Goal: Task Accomplishment & Management: Manage account settings

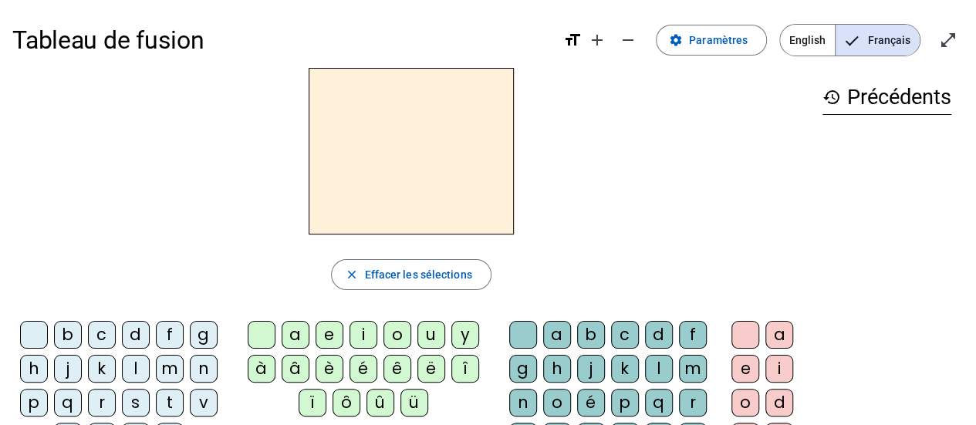
click at [134, 366] on div "l" at bounding box center [136, 369] width 28 height 28
click at [295, 335] on div "a" at bounding box center [296, 335] width 28 height 28
click at [169, 363] on div "m" at bounding box center [170, 369] width 28 height 28
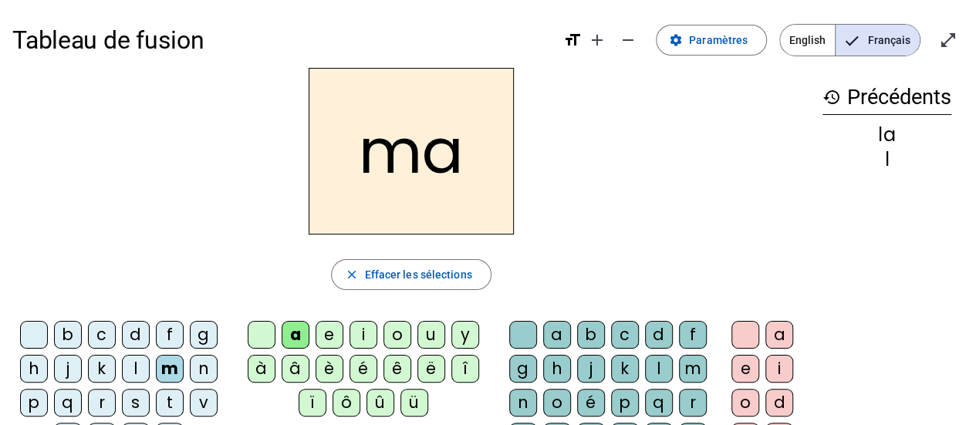
click at [295, 332] on div "a" at bounding box center [296, 335] width 28 height 28
click at [171, 367] on div "m" at bounding box center [170, 369] width 28 height 28
click at [339, 321] on div "e" at bounding box center [329, 335] width 28 height 28
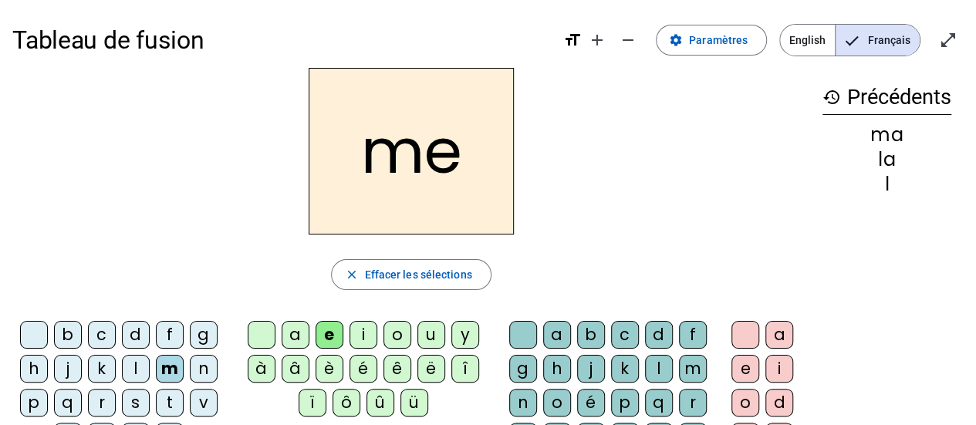
click at [138, 373] on div "l" at bounding box center [136, 369] width 28 height 28
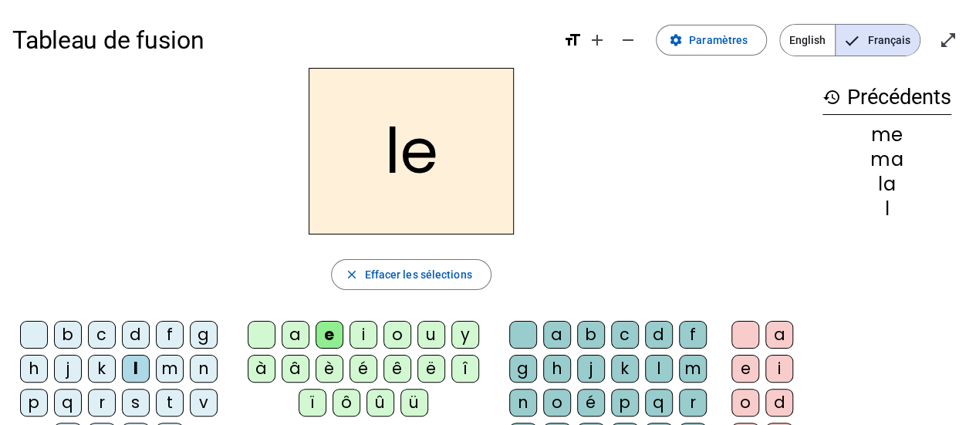
click at [427, 338] on div "u" at bounding box center [431, 335] width 28 height 28
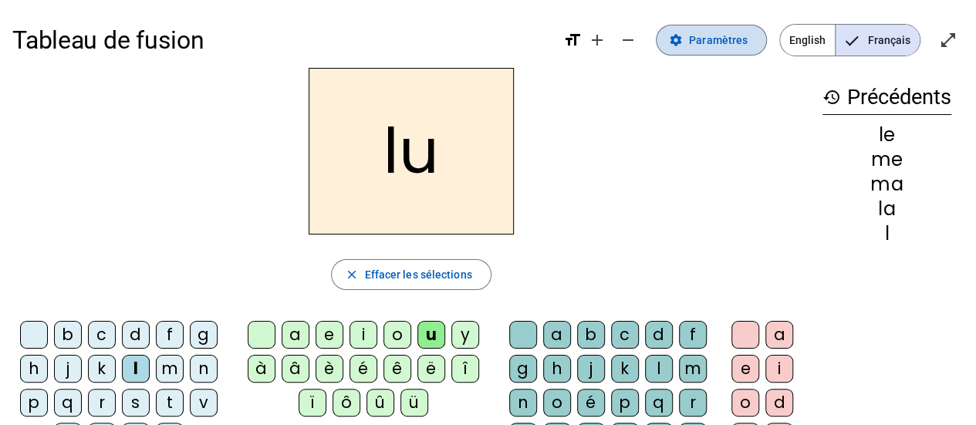
click at [694, 41] on span "Paramètres" at bounding box center [718, 40] width 59 height 19
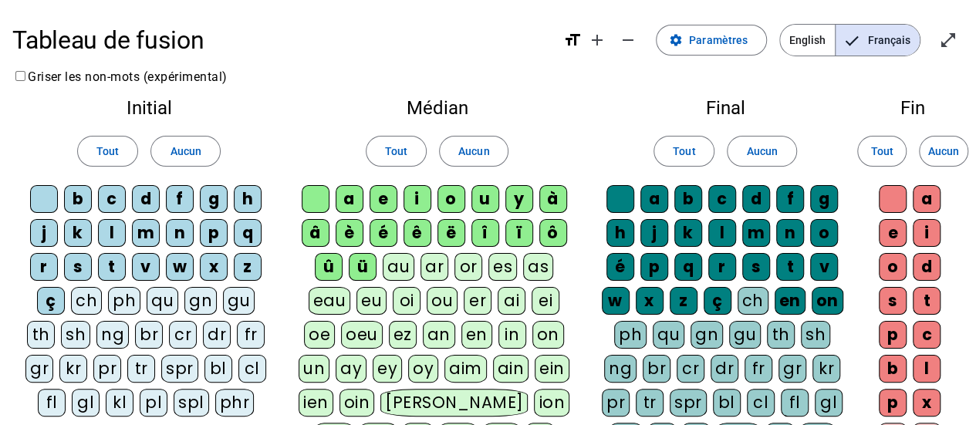
drag, startPoint x: 617, startPoint y: 305, endPoint x: 646, endPoint y: 300, distance: 28.9
click at [617, 305] on div "w" at bounding box center [616, 301] width 28 height 28
click at [653, 295] on div "x" at bounding box center [650, 301] width 28 height 28
click at [688, 298] on div "z" at bounding box center [684, 301] width 28 height 28
drag, startPoint x: 713, startPoint y: 300, endPoint x: 756, endPoint y: 304, distance: 43.4
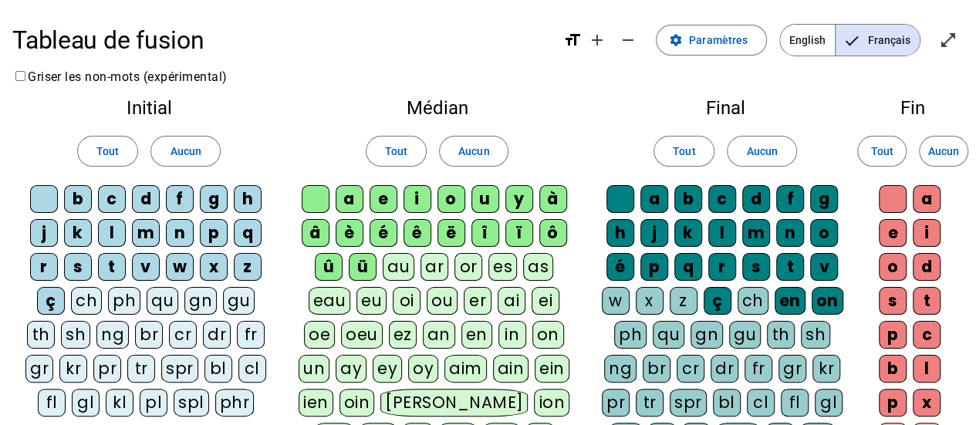
click at [713, 300] on div "ç" at bounding box center [717, 301] width 28 height 28
drag, startPoint x: 794, startPoint y: 304, endPoint x: 822, endPoint y: 302, distance: 27.8
click at [796, 305] on div "en" at bounding box center [789, 301] width 31 height 28
drag, startPoint x: 822, startPoint y: 302, endPoint x: 819, endPoint y: 278, distance: 24.1
click at [822, 302] on div "on" at bounding box center [827, 301] width 32 height 28
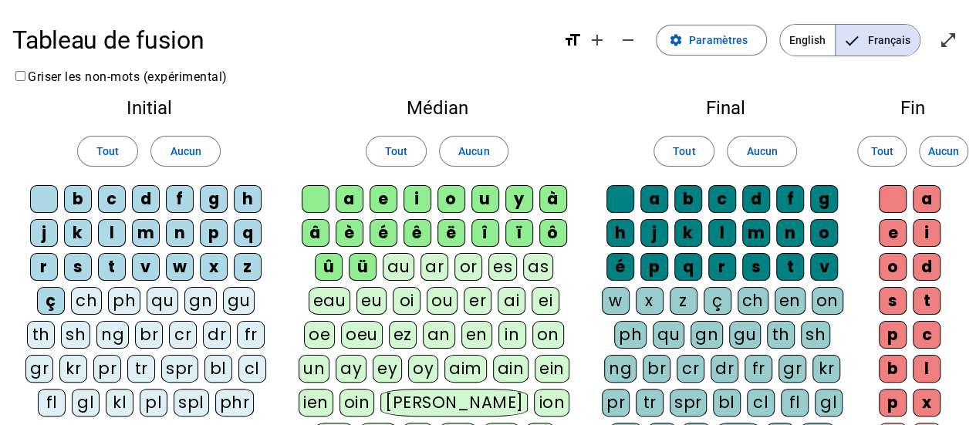
click at [818, 263] on div "v" at bounding box center [824, 267] width 28 height 28
drag, startPoint x: 822, startPoint y: 224, endPoint x: 815, endPoint y: 198, distance: 27.1
click at [822, 220] on div "o" at bounding box center [824, 233] width 28 height 28
drag, startPoint x: 815, startPoint y: 198, endPoint x: 748, endPoint y: 189, distance: 67.7
click at [815, 197] on div "g" at bounding box center [824, 199] width 28 height 28
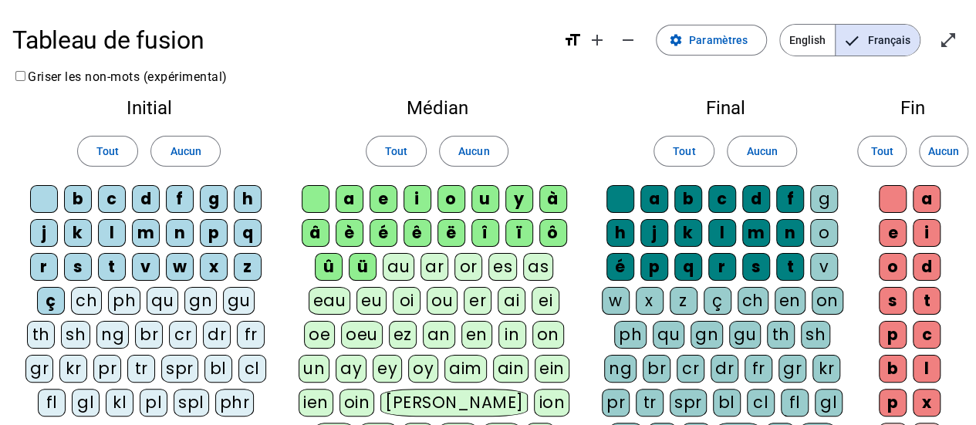
click at [765, 188] on div "d" at bounding box center [756, 199] width 28 height 28
click at [782, 192] on div "f" at bounding box center [790, 199] width 28 height 28
click at [726, 143] on div "Tout Aucun" at bounding box center [725, 151] width 248 height 43
click at [759, 150] on span "Aucun" at bounding box center [761, 151] width 31 height 19
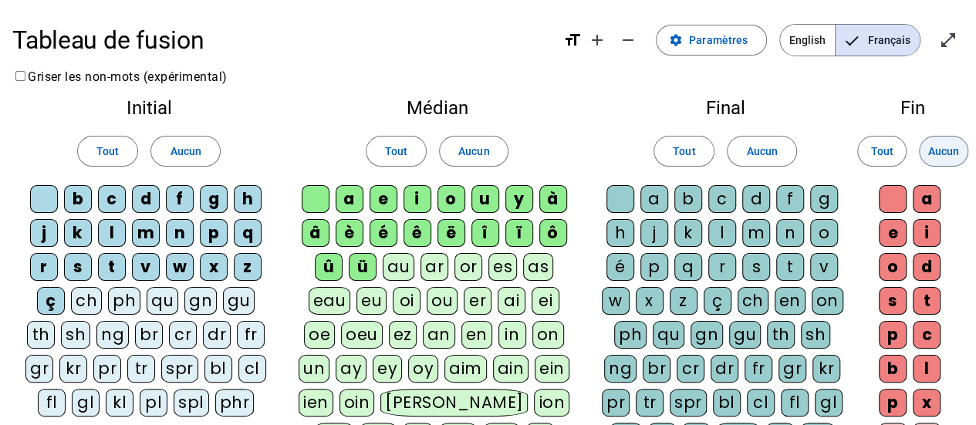
click at [943, 144] on span "Aucun" at bounding box center [943, 151] width 31 height 19
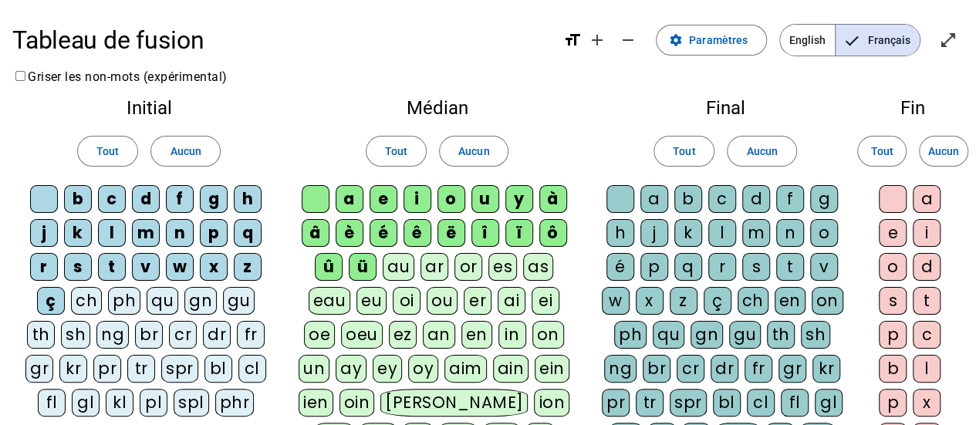
drag, startPoint x: 552, startPoint y: 187, endPoint x: 568, endPoint y: 219, distance: 35.9
click at [553, 186] on div "à" at bounding box center [553, 199] width 28 height 28
click at [556, 233] on div "ô" at bounding box center [553, 233] width 28 height 28
click at [509, 232] on div "ï" at bounding box center [519, 233] width 28 height 28
click at [483, 235] on div "î" at bounding box center [485, 233] width 28 height 28
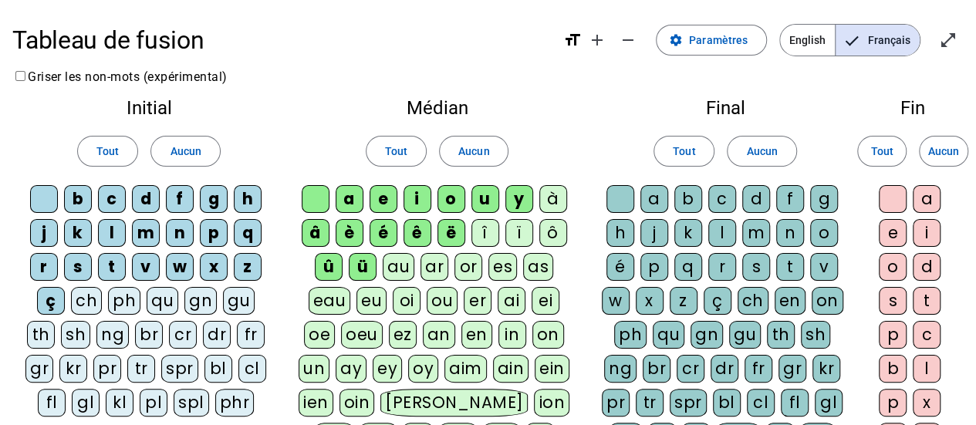
drag, startPoint x: 457, startPoint y: 236, endPoint x: 426, endPoint y: 237, distance: 31.6
click at [455, 237] on div "ë" at bounding box center [451, 233] width 28 height 28
drag, startPoint x: 423, startPoint y: 237, endPoint x: 394, endPoint y: 239, distance: 28.6
click at [420, 238] on div "ê" at bounding box center [417, 233] width 28 height 28
click at [387, 232] on div "é" at bounding box center [383, 233] width 28 height 28
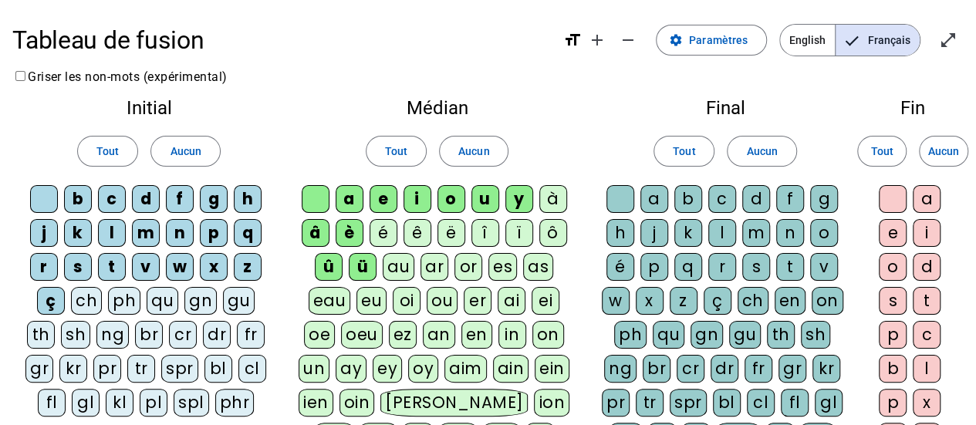
click at [341, 231] on div "è" at bounding box center [350, 233] width 28 height 28
drag, startPoint x: 315, startPoint y: 229, endPoint x: 325, endPoint y: 267, distance: 39.1
click at [314, 231] on div "â" at bounding box center [316, 233] width 28 height 28
drag, startPoint x: 329, startPoint y: 269, endPoint x: 378, endPoint y: 267, distance: 49.4
click at [336, 268] on div "û" at bounding box center [329, 267] width 28 height 28
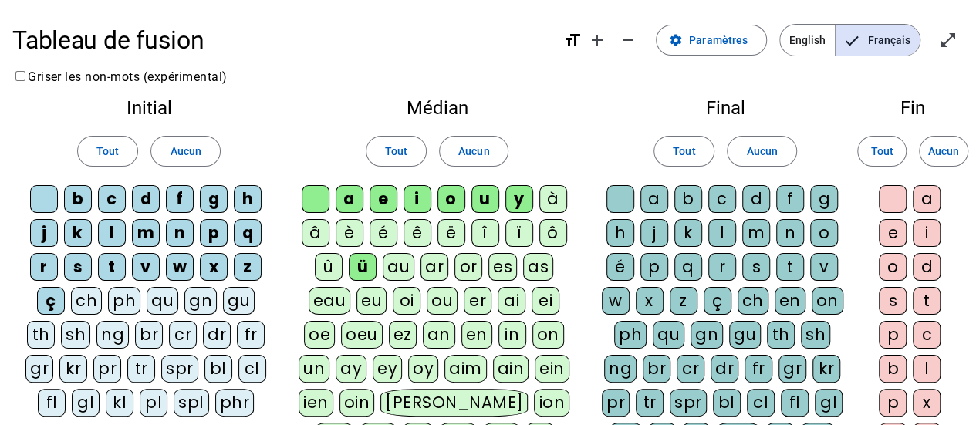
click at [358, 265] on div "ü" at bounding box center [363, 267] width 28 height 28
drag, startPoint x: 515, startPoint y: 192, endPoint x: 503, endPoint y: 200, distance: 14.6
click at [515, 192] on div "y" at bounding box center [519, 199] width 28 height 28
click at [413, 195] on div "i" at bounding box center [417, 199] width 28 height 28
click at [451, 200] on div "o" at bounding box center [451, 199] width 28 height 28
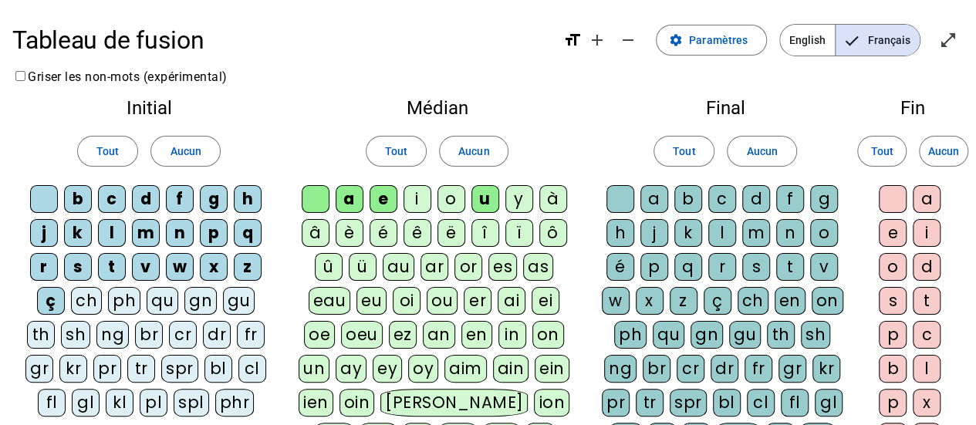
click at [43, 299] on div "ç" at bounding box center [51, 301] width 28 height 28
drag, startPoint x: 82, startPoint y: 194, endPoint x: 100, endPoint y: 191, distance: 18.8
click at [83, 194] on div "b" at bounding box center [78, 199] width 28 height 28
click at [114, 187] on div "c" at bounding box center [112, 199] width 28 height 28
click at [185, 147] on span "Aucun" at bounding box center [185, 151] width 31 height 19
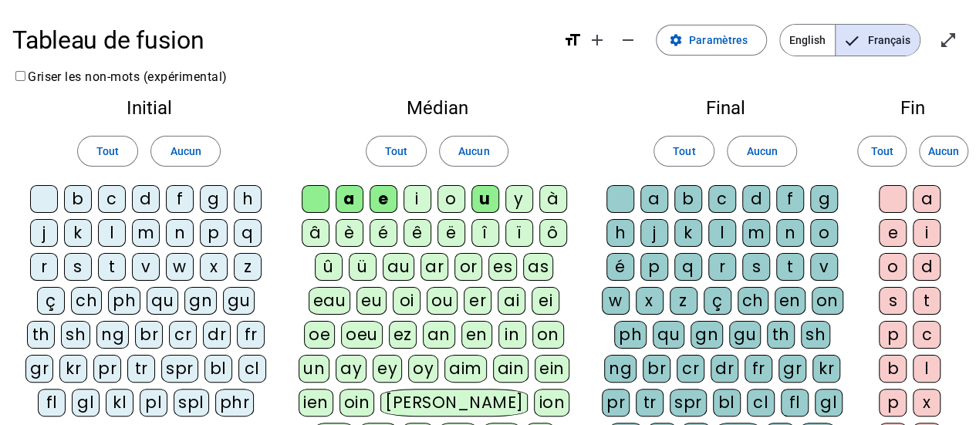
click at [119, 229] on div "l" at bounding box center [112, 233] width 28 height 28
click at [140, 229] on div "m" at bounding box center [146, 233] width 28 height 28
click at [116, 263] on div "t" at bounding box center [112, 267] width 28 height 28
click at [114, 265] on div "t" at bounding box center [112, 267] width 28 height 28
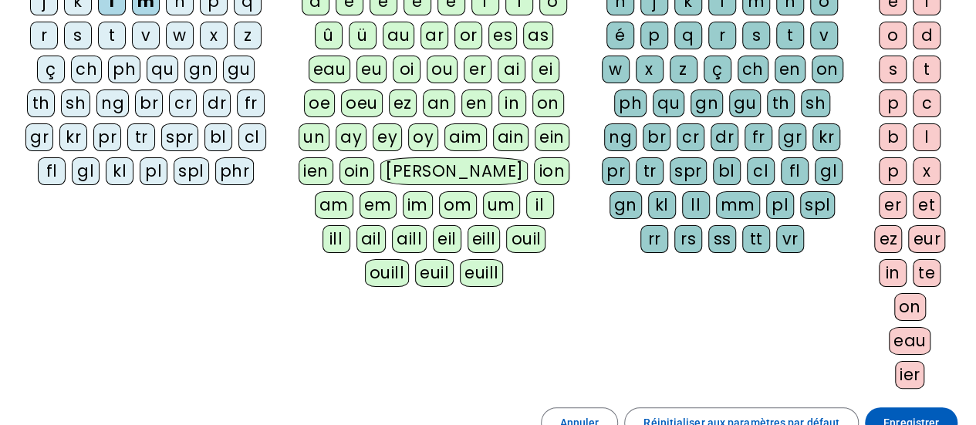
scroll to position [309, 0]
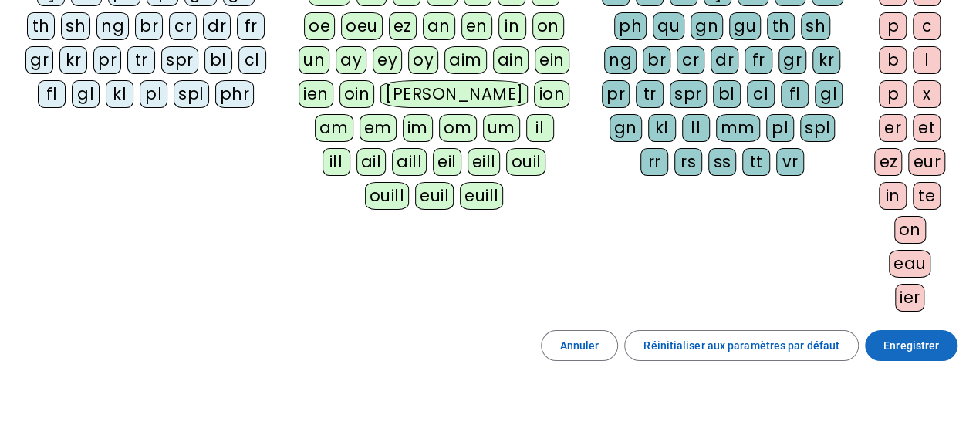
click at [898, 342] on span "Enregistrer" at bounding box center [911, 345] width 56 height 19
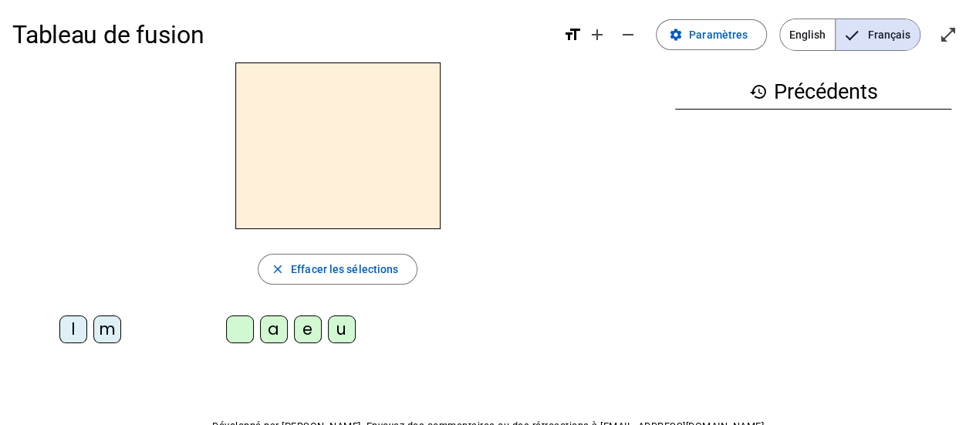
drag, startPoint x: 106, startPoint y: 325, endPoint x: 193, endPoint y: 334, distance: 86.9
click at [113, 325] on div "m" at bounding box center [107, 329] width 28 height 28
click at [268, 325] on div "a" at bounding box center [274, 329] width 28 height 28
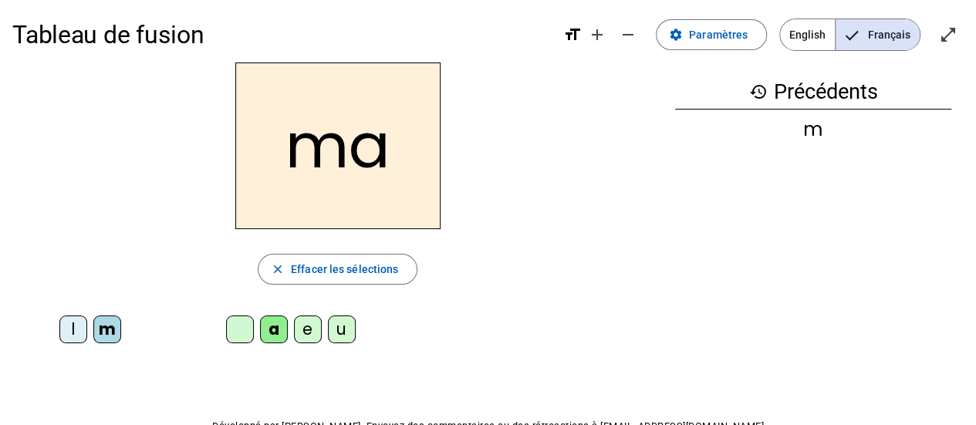
drag, startPoint x: 100, startPoint y: 328, endPoint x: 225, endPoint y: 345, distance: 126.1
click at [103, 329] on div "m" at bounding box center [107, 329] width 28 height 28
click at [309, 325] on div "e" at bounding box center [308, 329] width 28 height 28
click at [82, 331] on div "l" at bounding box center [73, 329] width 28 height 28
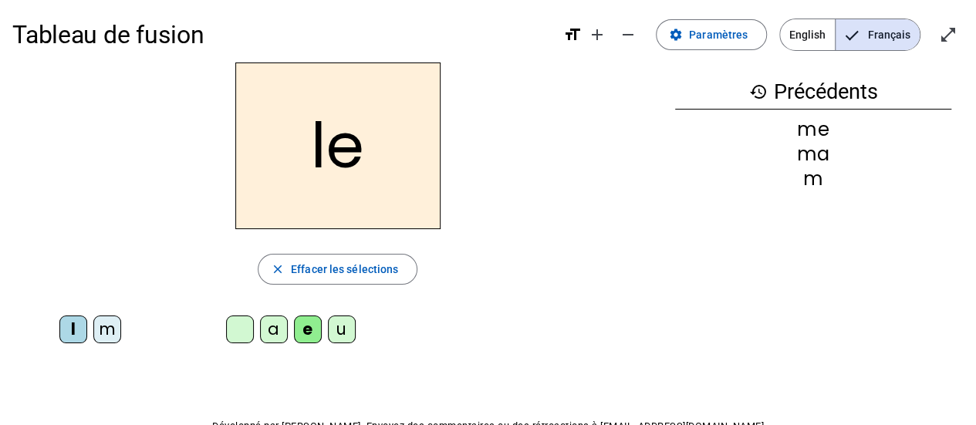
click at [347, 336] on div "u" at bounding box center [342, 329] width 28 height 28
drag, startPoint x: 83, startPoint y: 335, endPoint x: 141, endPoint y: 340, distance: 58.9
click at [83, 334] on div "l" at bounding box center [73, 329] width 28 height 28
drag, startPoint x: 265, startPoint y: 332, endPoint x: 259, endPoint y: 342, distance: 11.8
click at [265, 333] on div "a" at bounding box center [274, 329] width 28 height 28
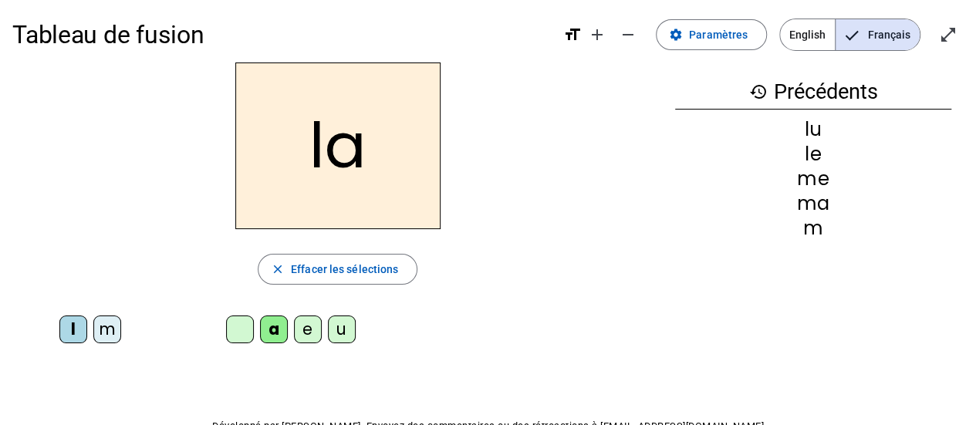
drag, startPoint x: 113, startPoint y: 326, endPoint x: 123, endPoint y: 329, distance: 11.5
click at [115, 327] on div "m" at bounding box center [107, 329] width 28 height 28
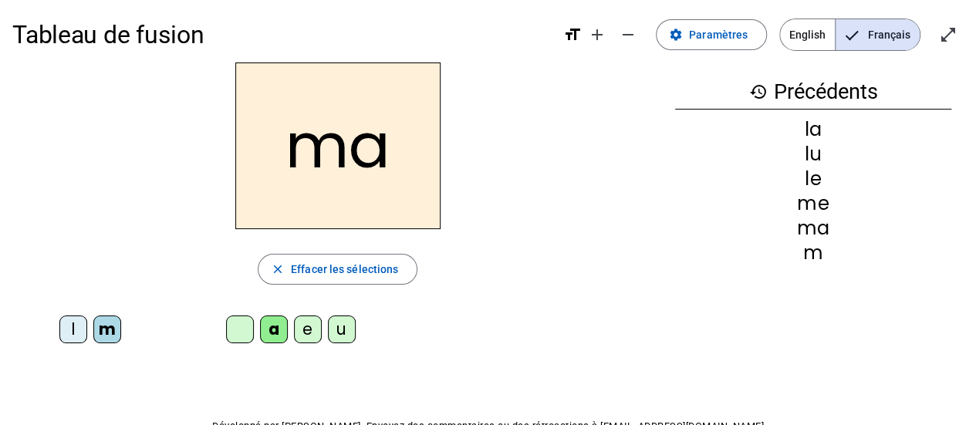
click at [275, 328] on div "a" at bounding box center [274, 329] width 28 height 28
click at [704, 39] on span "Paramètres" at bounding box center [718, 34] width 59 height 19
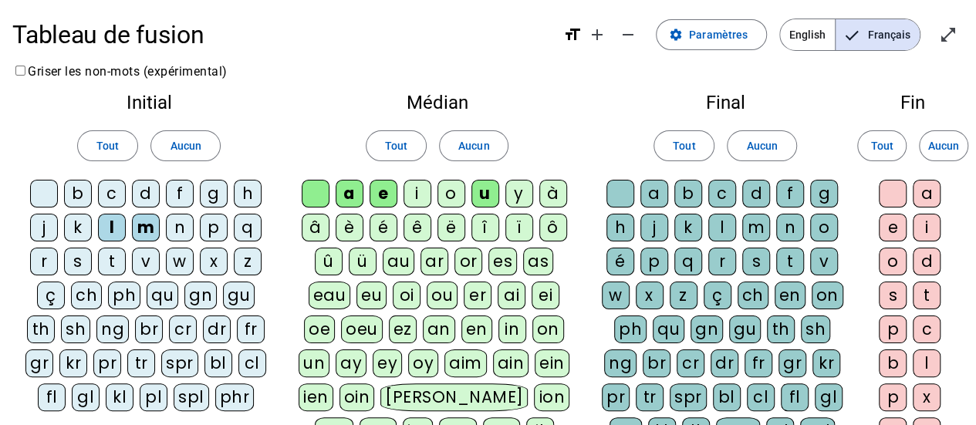
click at [105, 254] on div "t" at bounding box center [112, 262] width 28 height 28
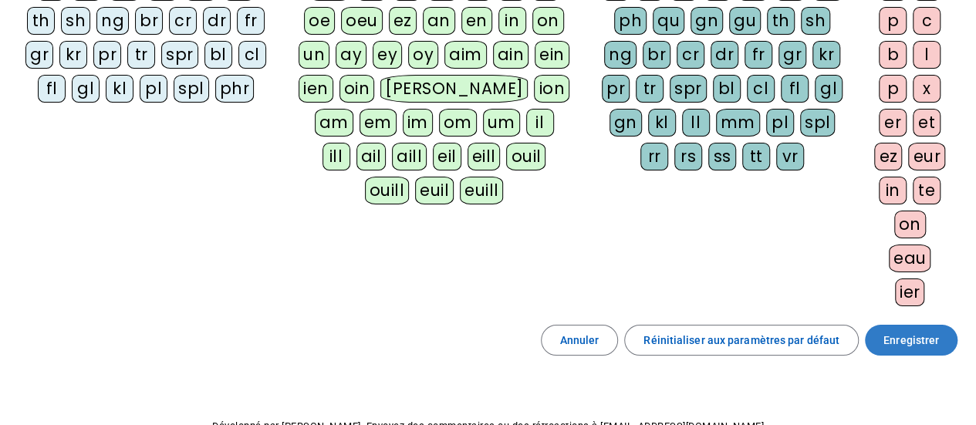
click at [889, 331] on span "Enregistrer" at bounding box center [911, 340] width 56 height 19
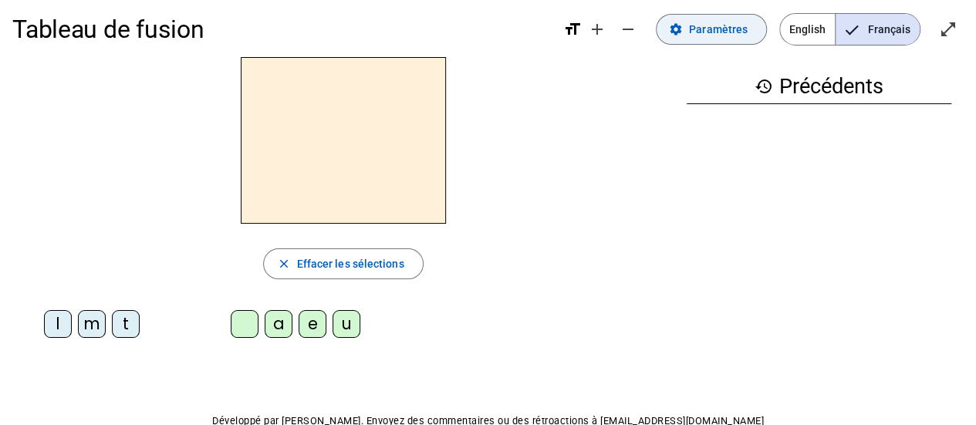
click at [679, 33] on mat-icon "settings" at bounding box center [676, 29] width 14 height 14
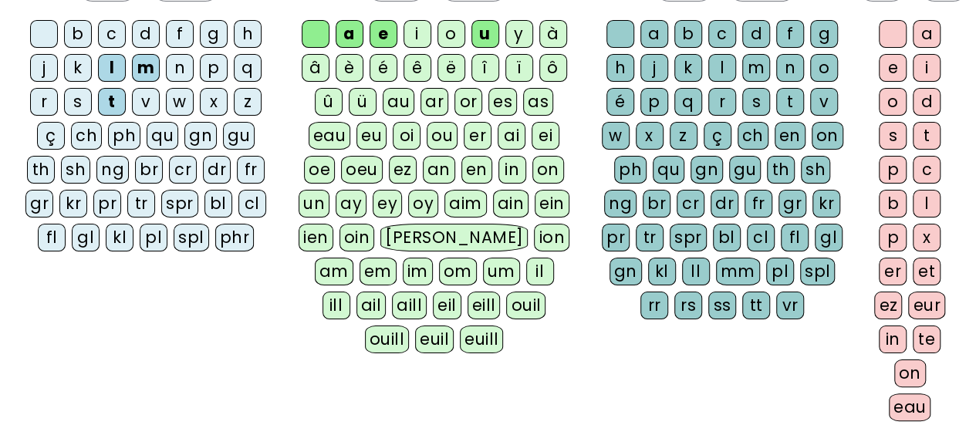
scroll to position [88, 0]
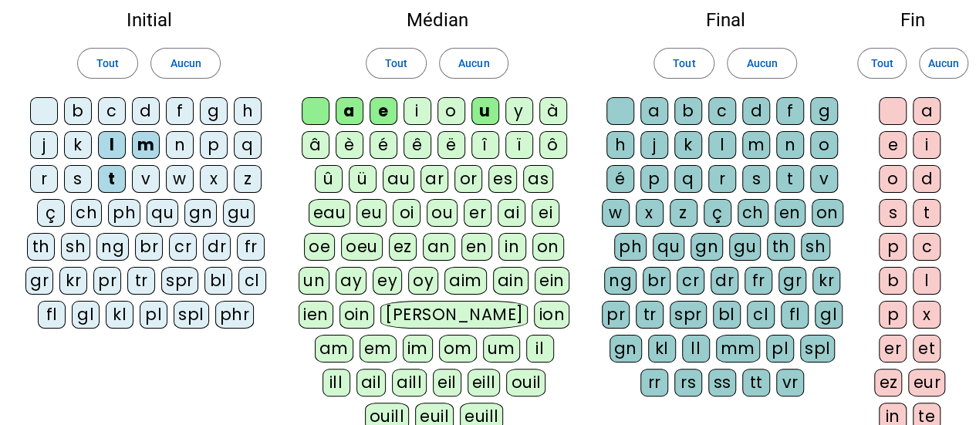
click at [757, 133] on div "m" at bounding box center [756, 145] width 28 height 28
click at [926, 143] on div "i" at bounding box center [926, 145] width 28 height 28
click at [480, 54] on span "Aucun" at bounding box center [473, 63] width 31 height 19
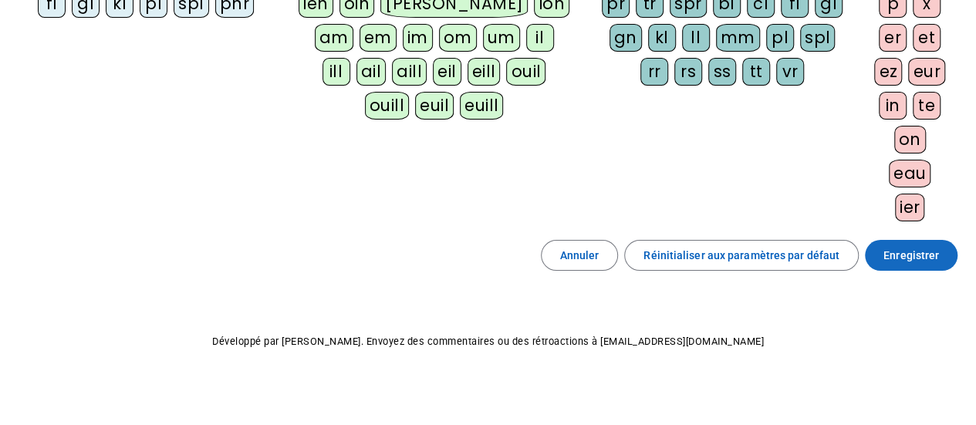
click at [899, 250] on span "Enregistrer" at bounding box center [911, 255] width 56 height 19
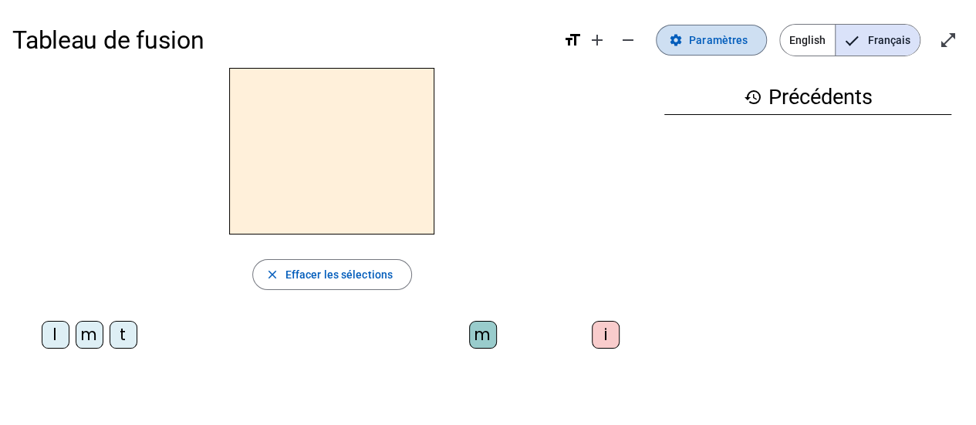
click at [677, 35] on mat-icon "settings" at bounding box center [676, 40] width 14 height 14
